Goal: Task Accomplishment & Management: Complete application form

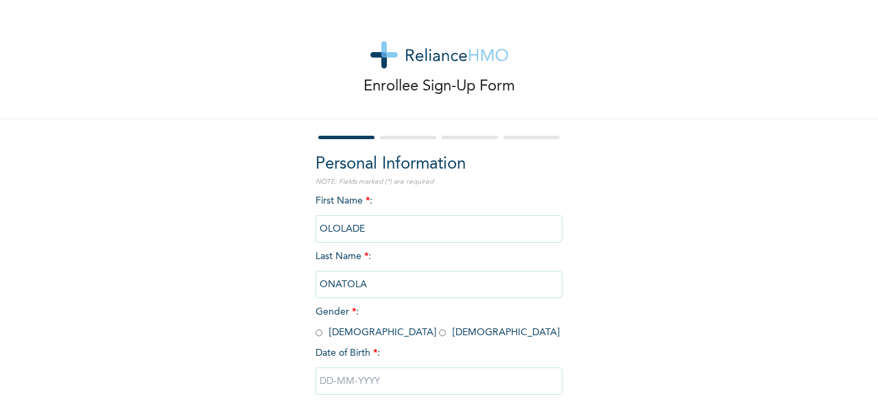
click at [660, 310] on div "Enrollee Sign-Up Form Personal Information NOTE: Fields marked (*) are required…" at bounding box center [439, 236] width 878 height 472
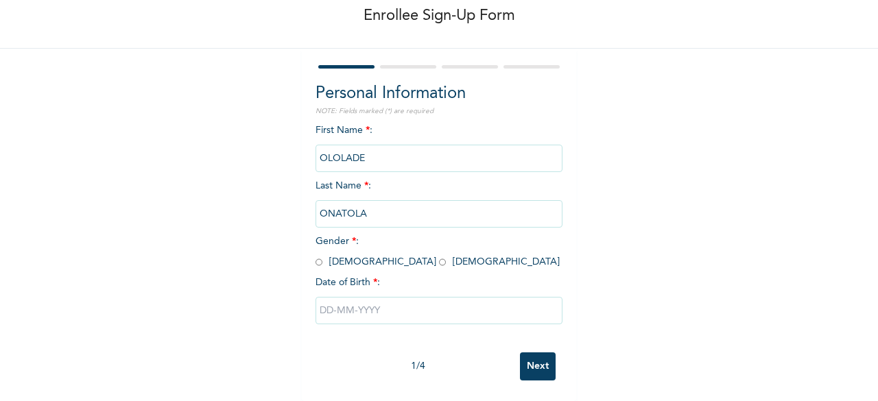
scroll to position [75, 0]
click at [316, 257] on input "radio" at bounding box center [319, 262] width 7 height 13
radio input "true"
click at [376, 303] on input "text" at bounding box center [439, 310] width 247 height 27
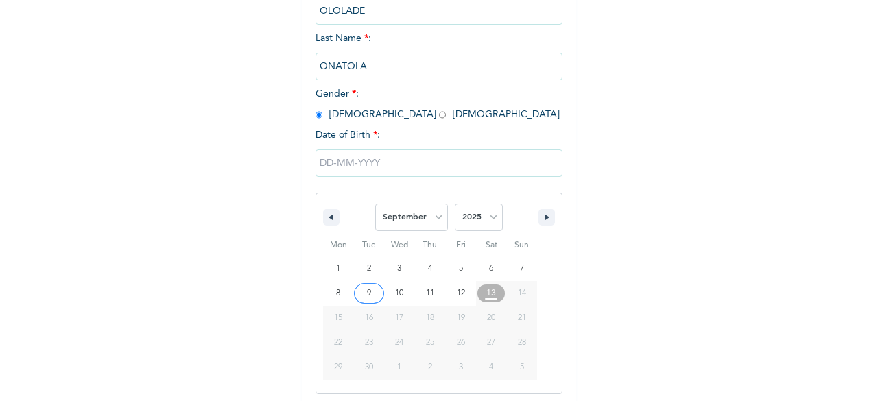
scroll to position [223, 0]
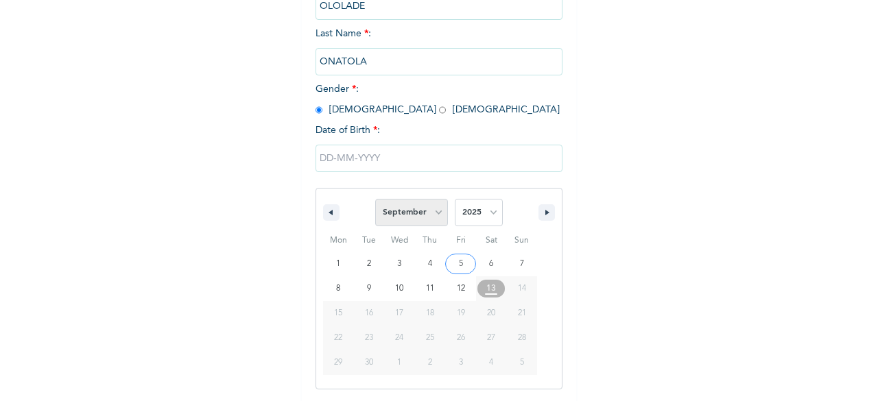
click at [438, 215] on select "January February March April May June July August September October November De…" at bounding box center [411, 212] width 73 height 27
select select "5"
click at [375, 200] on select "January February March April May June July August September October November De…" at bounding box center [411, 212] width 73 height 27
click at [488, 210] on select "2025 2024 2023 2022 2021 2020 2019 2018 2017 2016 2015 2014 2013 2012 2011 2010…" at bounding box center [479, 212] width 48 height 27
select select "1991"
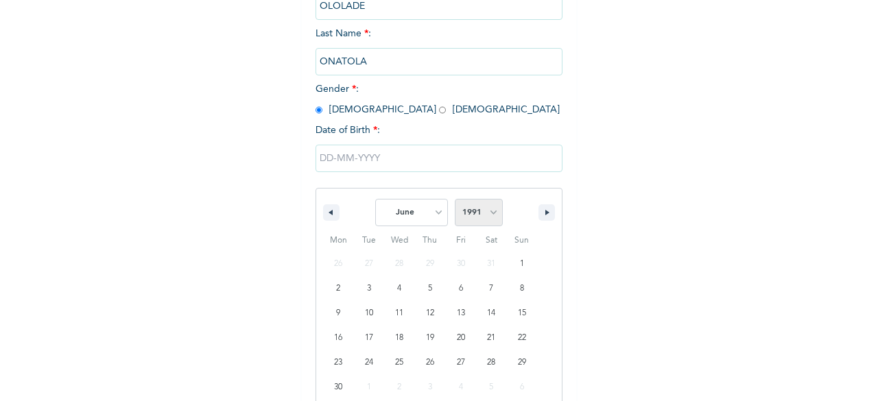
click at [455, 200] on select "2025 2024 2023 2022 2021 2020 2019 2018 2017 2016 2015 2014 2013 2012 2011 2010…" at bounding box center [479, 212] width 48 height 27
type input "[DATE]"
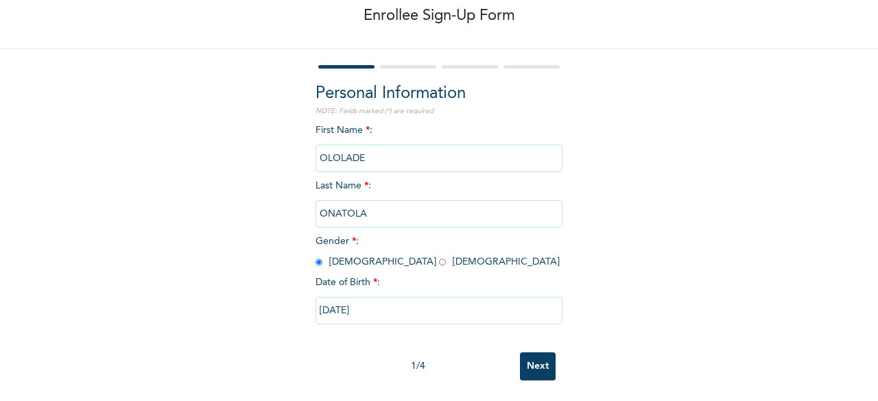
click at [537, 353] on input "Next" at bounding box center [538, 367] width 36 height 28
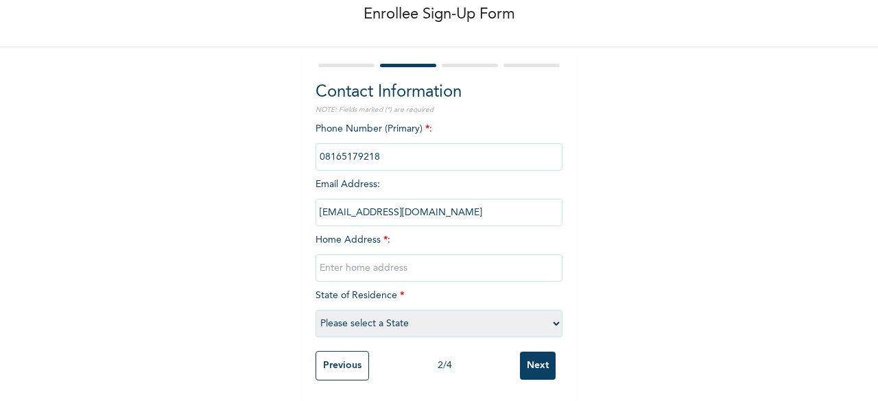
click at [372, 259] on input "text" at bounding box center [439, 268] width 247 height 27
type input "[STREET_ADDRESS]"
click at [410, 316] on select "Please select a State [PERSON_NAME] (FCT) [PERSON_NAME] Ibom [GEOGRAPHIC_DATA] …" at bounding box center [439, 323] width 247 height 27
select select "25"
click at [316, 310] on select "Please select a State [PERSON_NAME] (FCT) [PERSON_NAME] Ibom [GEOGRAPHIC_DATA] …" at bounding box center [439, 323] width 247 height 27
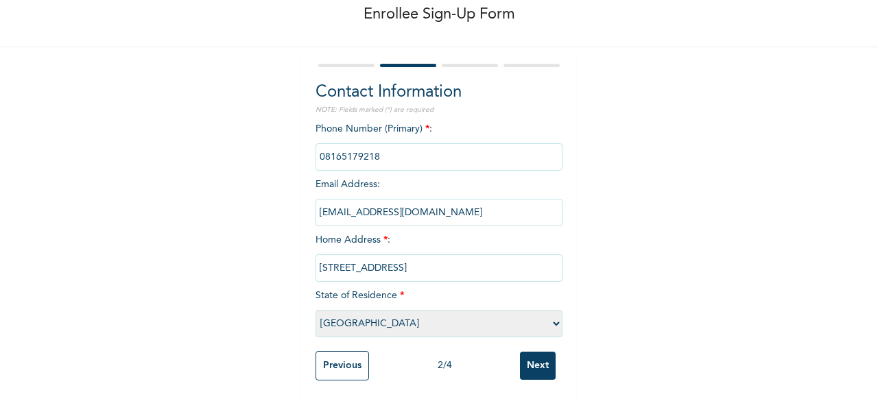
click at [534, 356] on input "Next" at bounding box center [538, 366] width 36 height 28
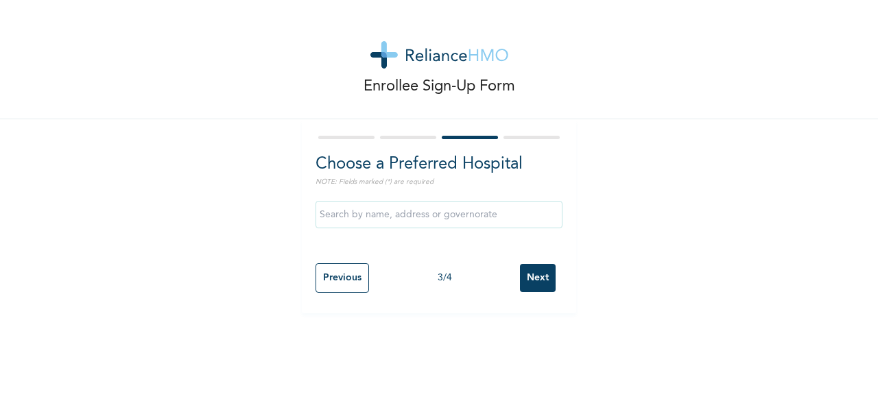
scroll to position [0, 0]
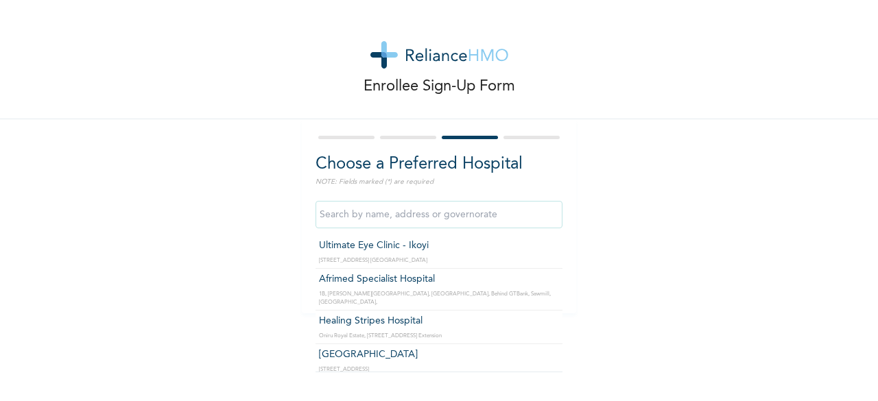
click at [451, 211] on input "text" at bounding box center [439, 214] width 247 height 27
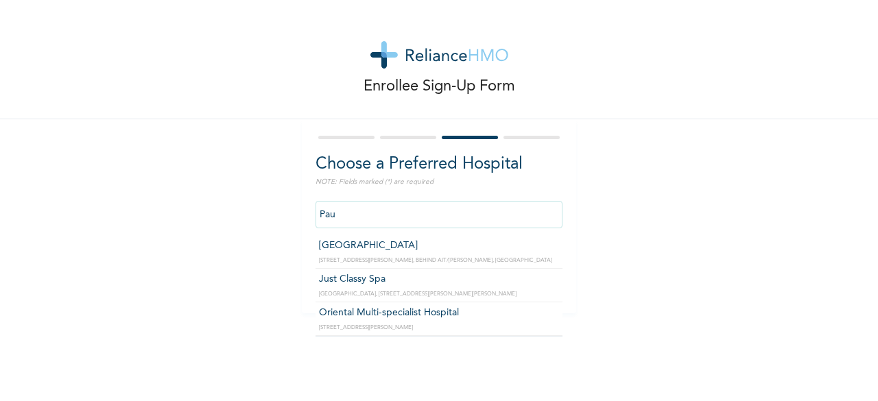
type input "[GEOGRAPHIC_DATA]"
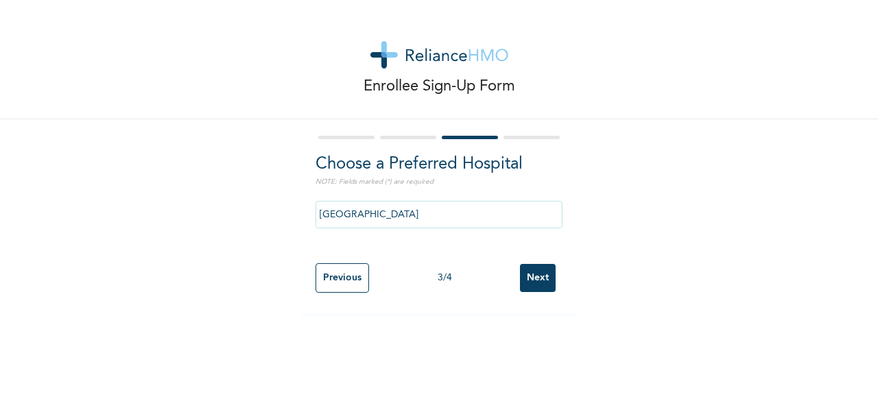
click at [529, 281] on input "Next" at bounding box center [538, 278] width 36 height 28
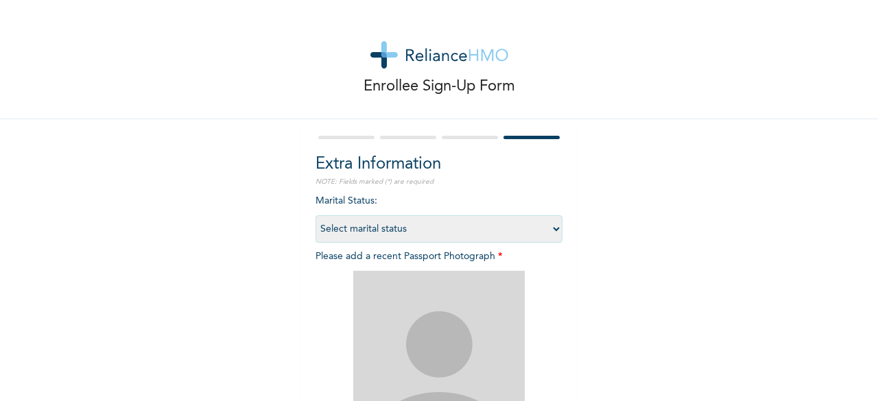
click at [554, 233] on select "Select marital status [DEMOGRAPHIC_DATA] Married [DEMOGRAPHIC_DATA] Widow/[DEMO…" at bounding box center [439, 228] width 247 height 27
select select "2"
click at [316, 215] on select "Select marital status [DEMOGRAPHIC_DATA] Married [DEMOGRAPHIC_DATA] Widow/[DEMO…" at bounding box center [439, 228] width 247 height 27
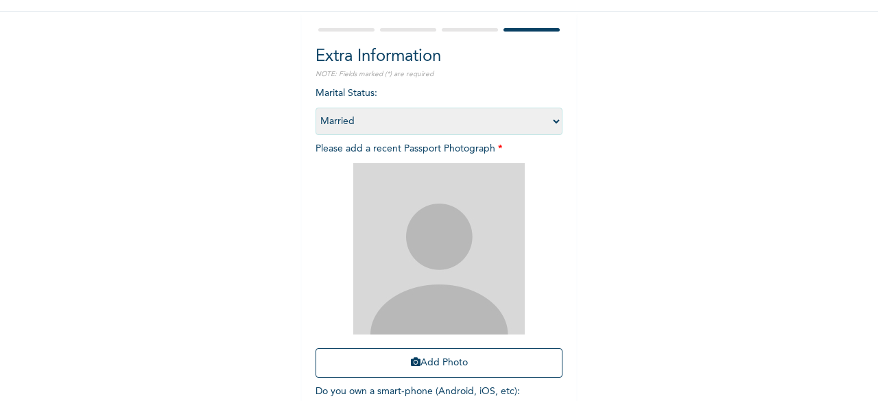
scroll to position [110, 0]
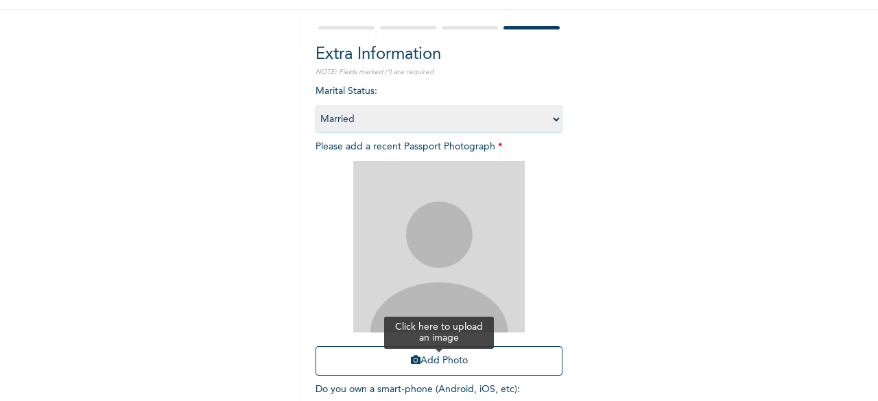
click at [419, 362] on button "Add Photo" at bounding box center [439, 362] width 247 height 30
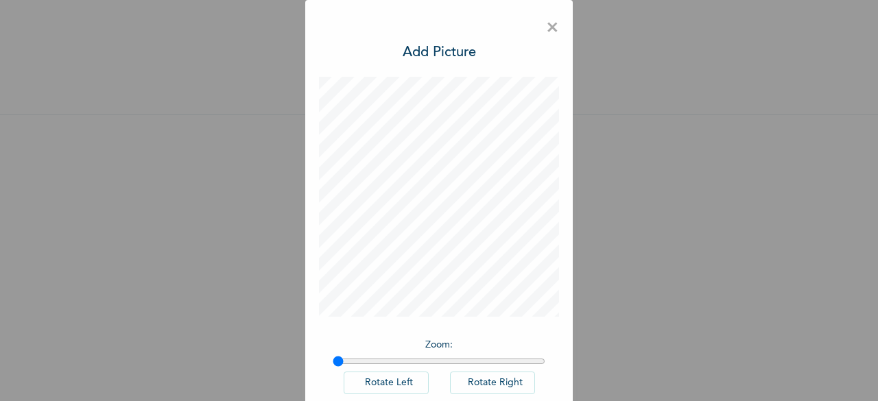
scroll to position [15, 0]
click at [553, 32] on span "×" at bounding box center [552, 28] width 13 height 29
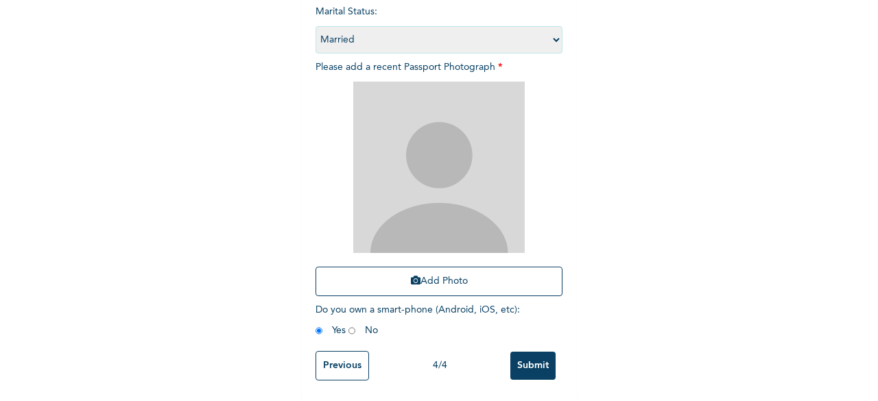
scroll to position [200, 0]
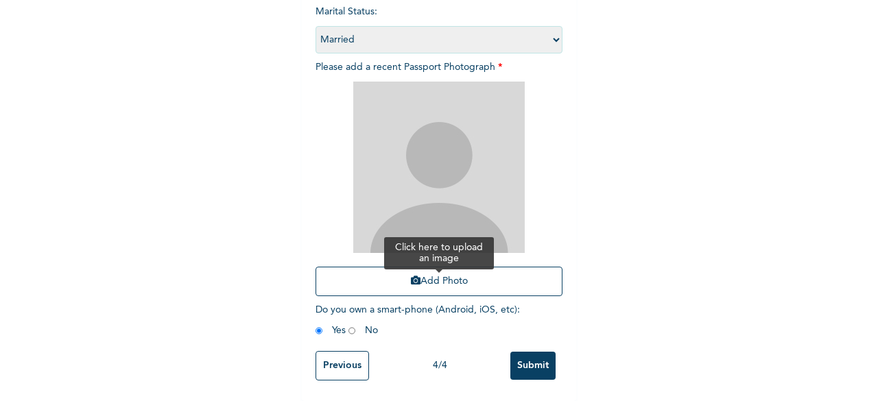
click at [527, 271] on button "Add Photo" at bounding box center [439, 282] width 247 height 30
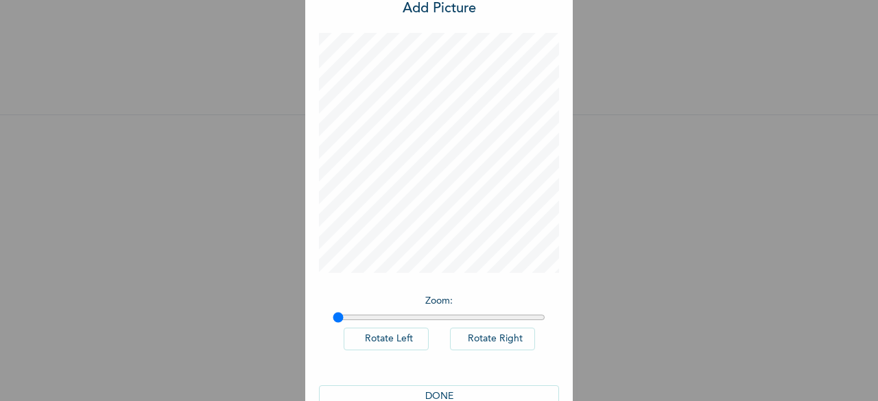
scroll to position [77, 0]
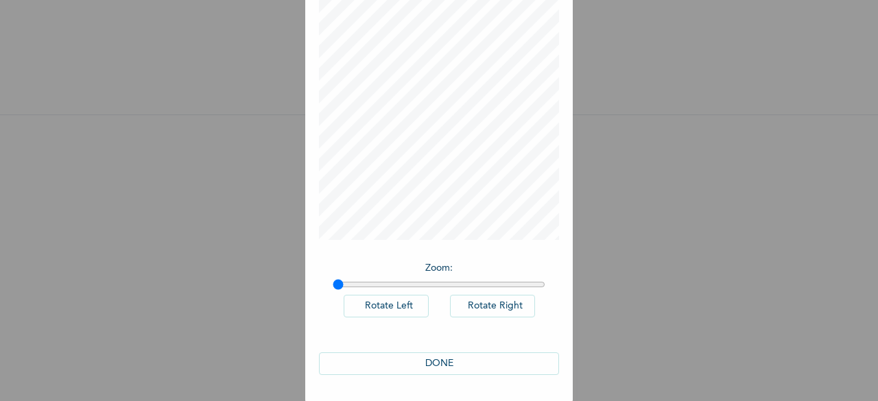
click at [467, 368] on button "DONE" at bounding box center [439, 364] width 240 height 23
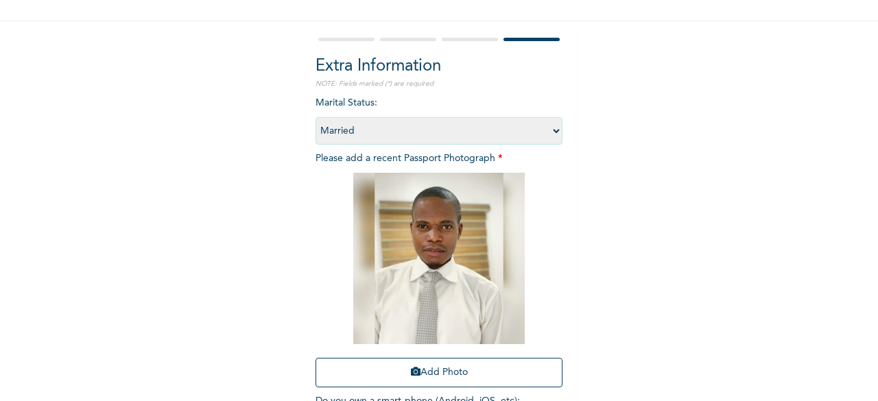
scroll to position [200, 0]
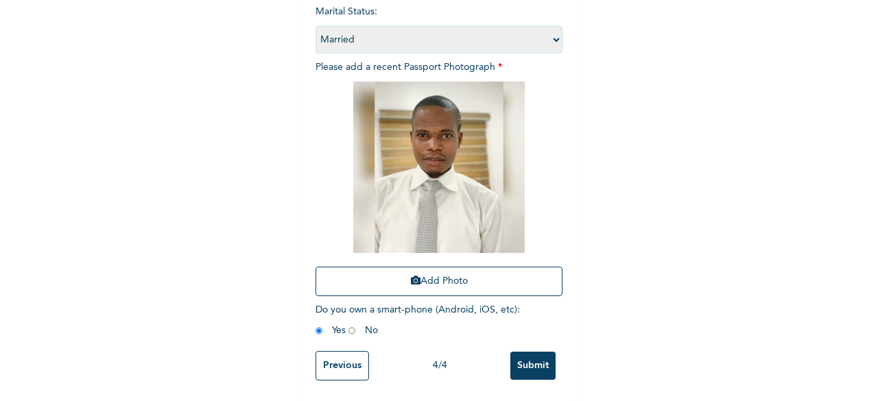
click at [528, 355] on input "Submit" at bounding box center [532, 366] width 45 height 28
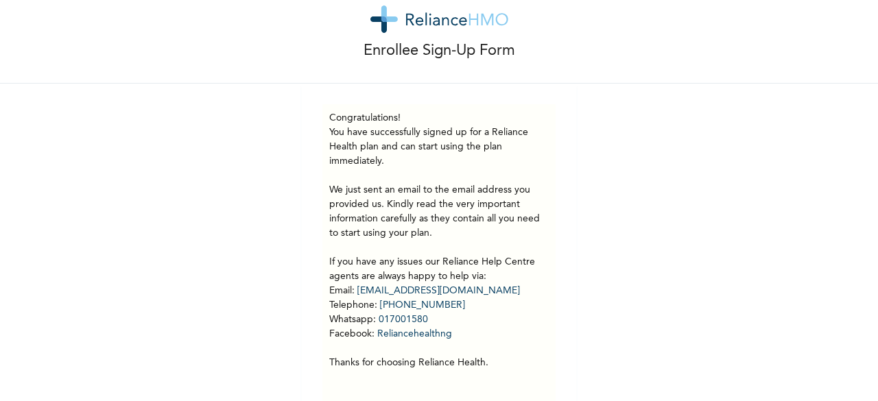
scroll to position [71, 0]
